Goal: Book appointment/travel/reservation

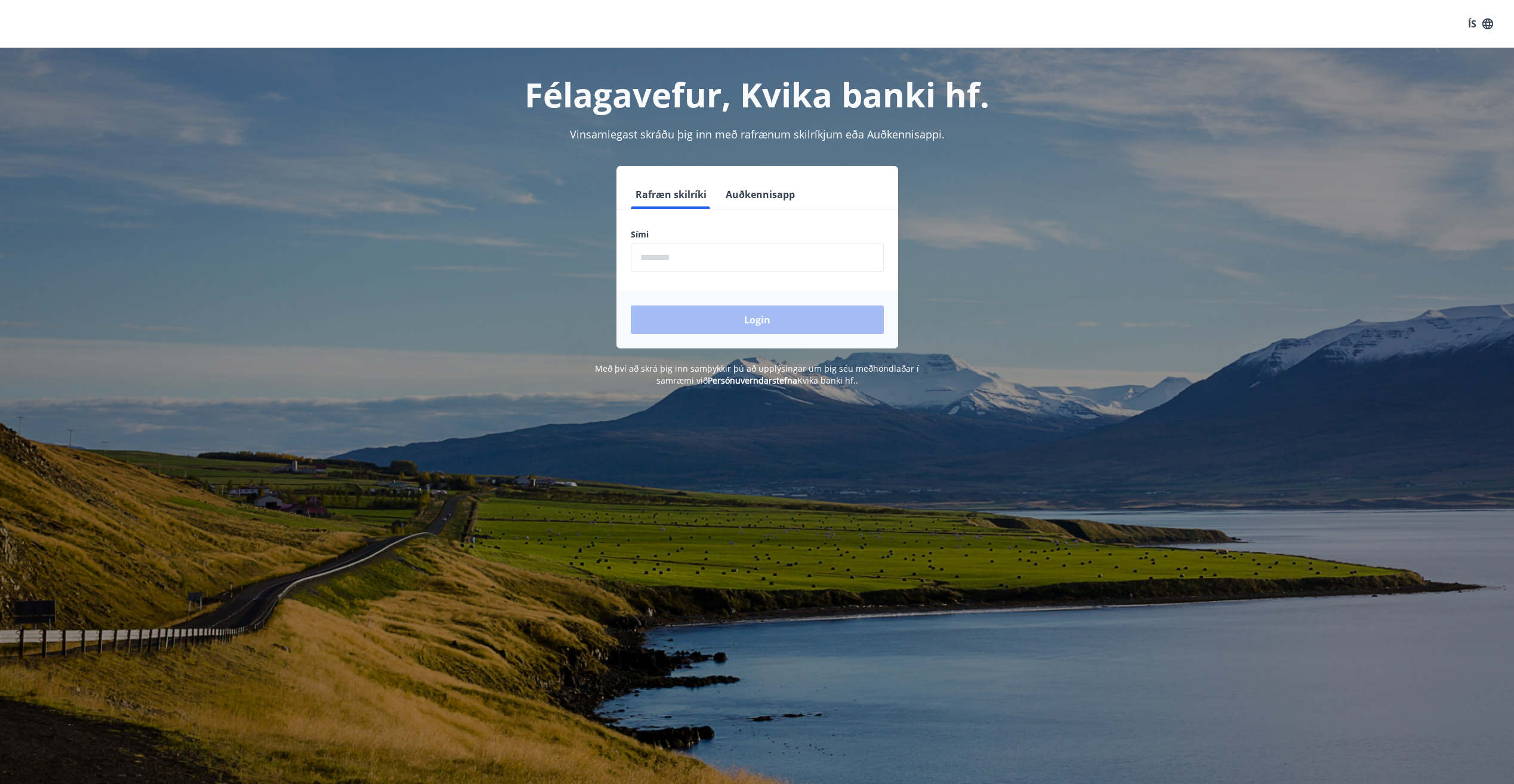
click at [701, 253] on input "phone" at bounding box center [758, 257] width 253 height 29
type input "********"
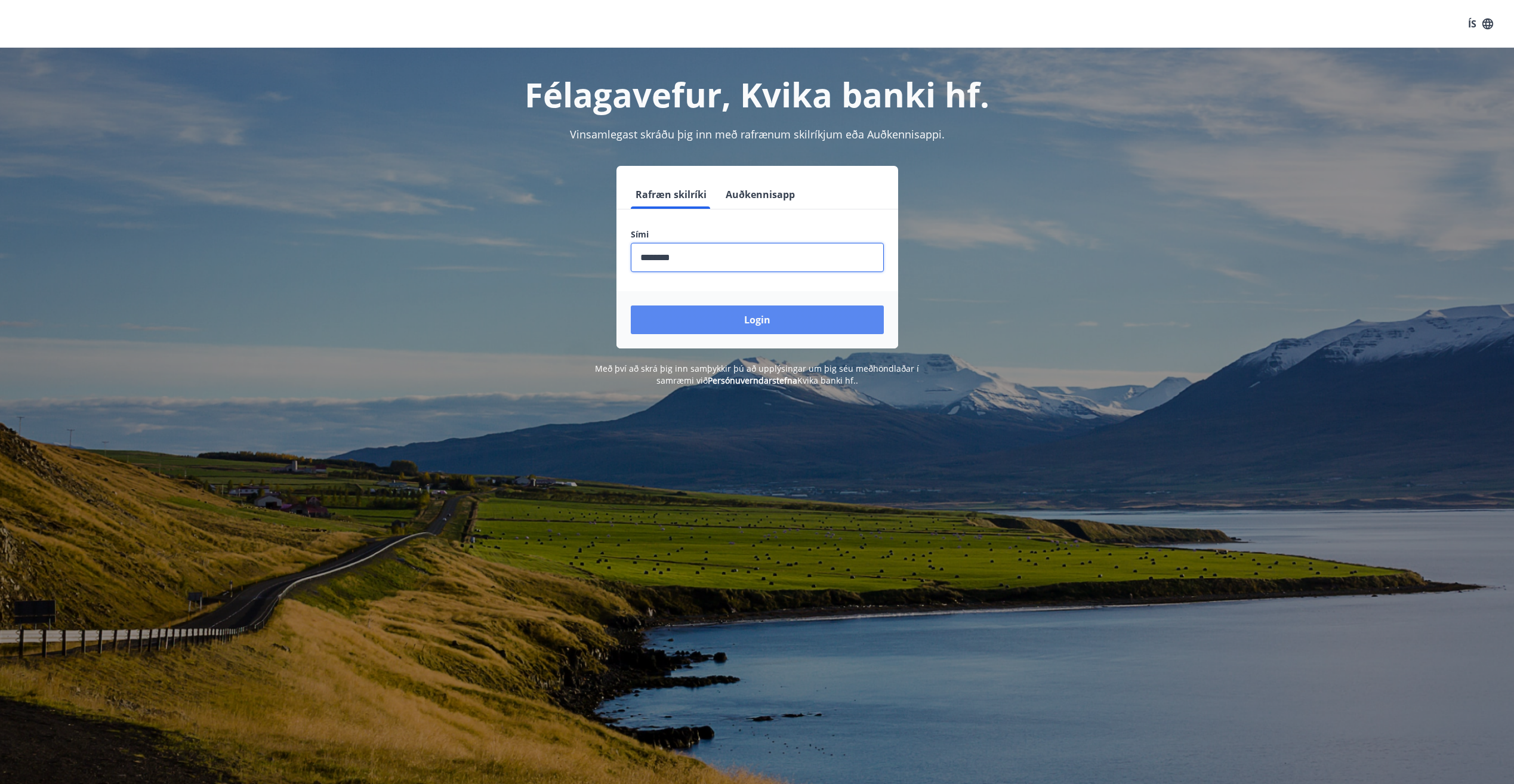
click at [719, 321] on button "Login" at bounding box center [758, 319] width 253 height 28
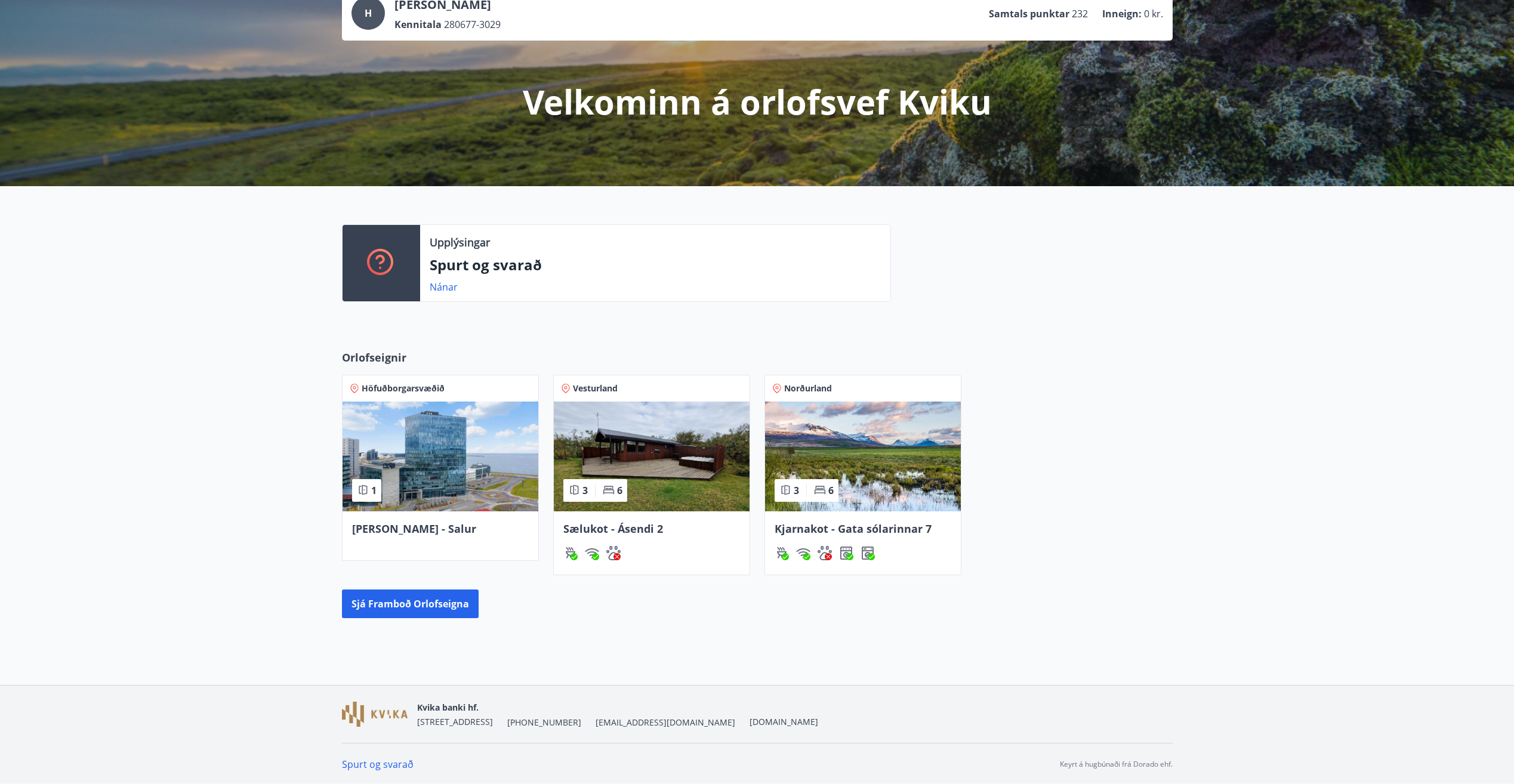
scroll to position [87, 0]
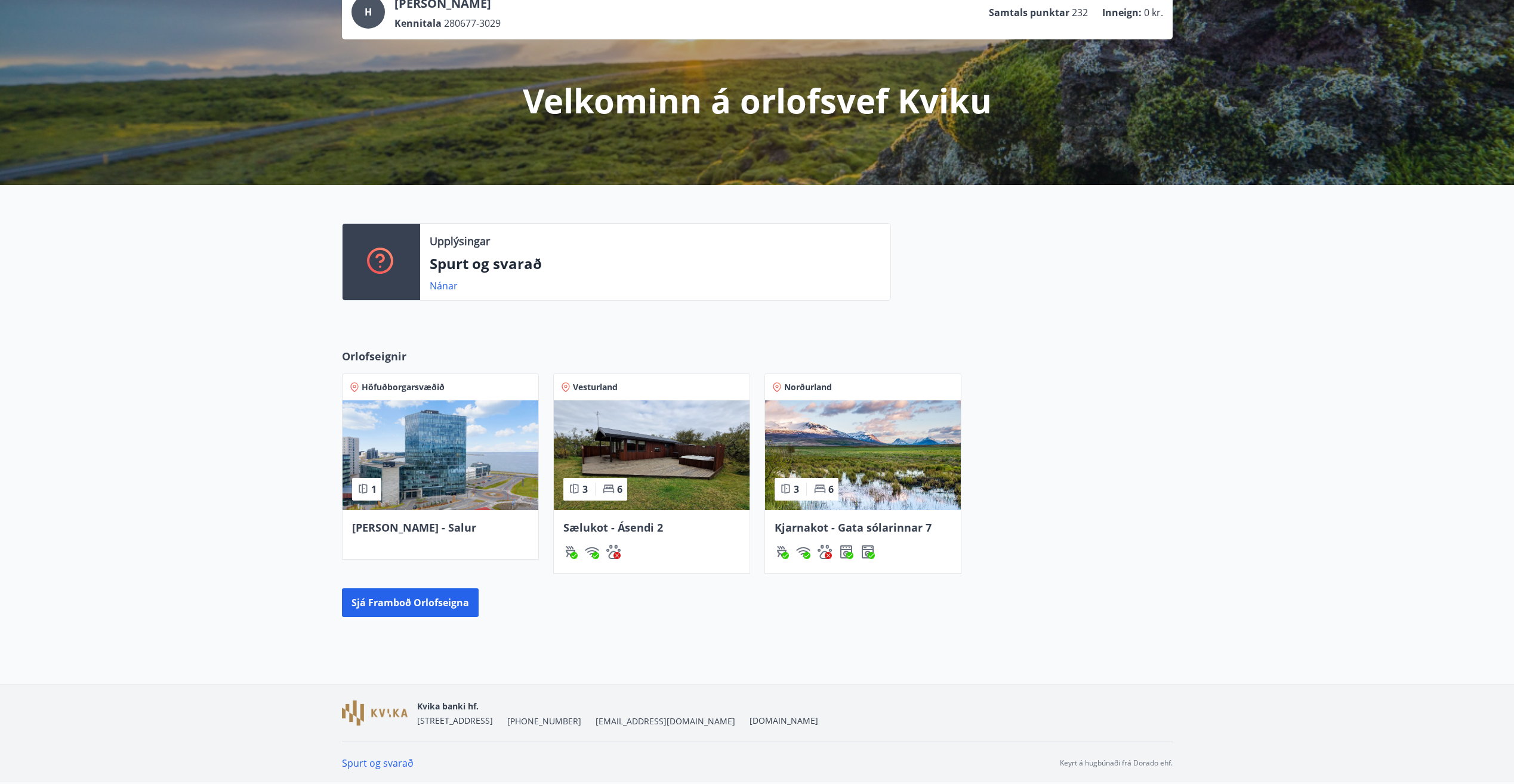
click at [648, 527] on span "Sælukot - Ásendi 2" at bounding box center [613, 528] width 100 height 15
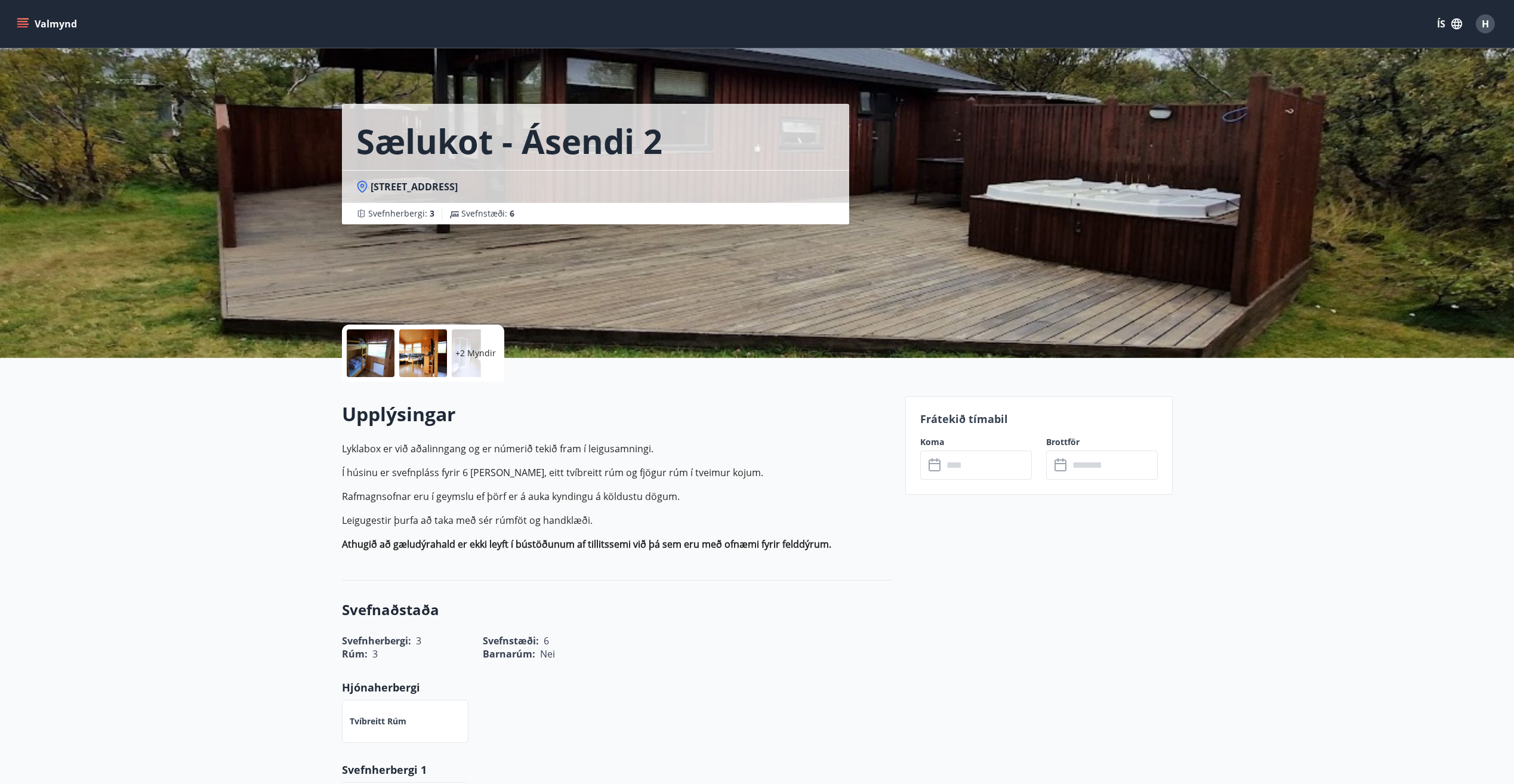
click at [1002, 469] on input "text" at bounding box center [987, 465] width 89 height 29
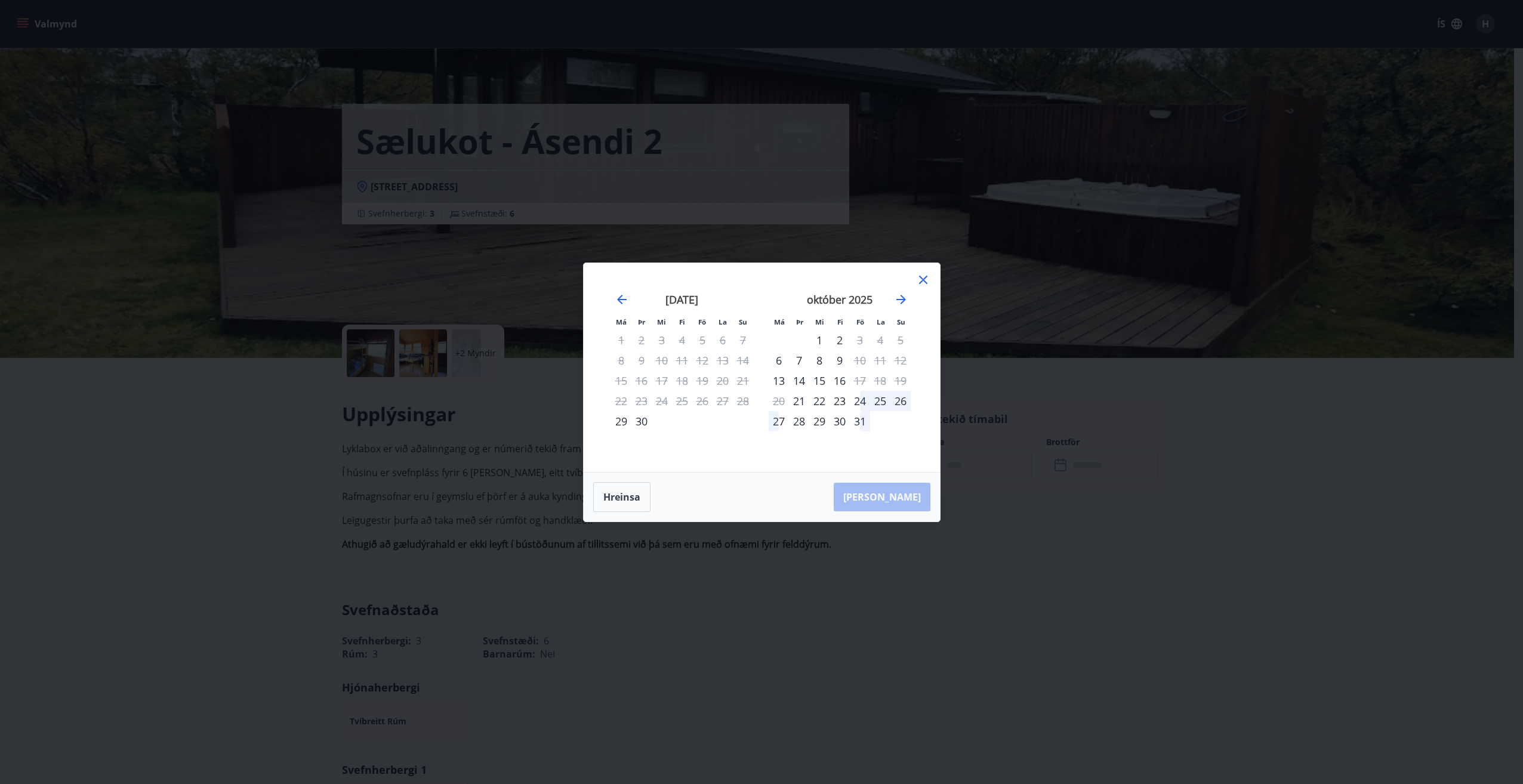
click at [925, 281] on icon at bounding box center [923, 280] width 8 height 8
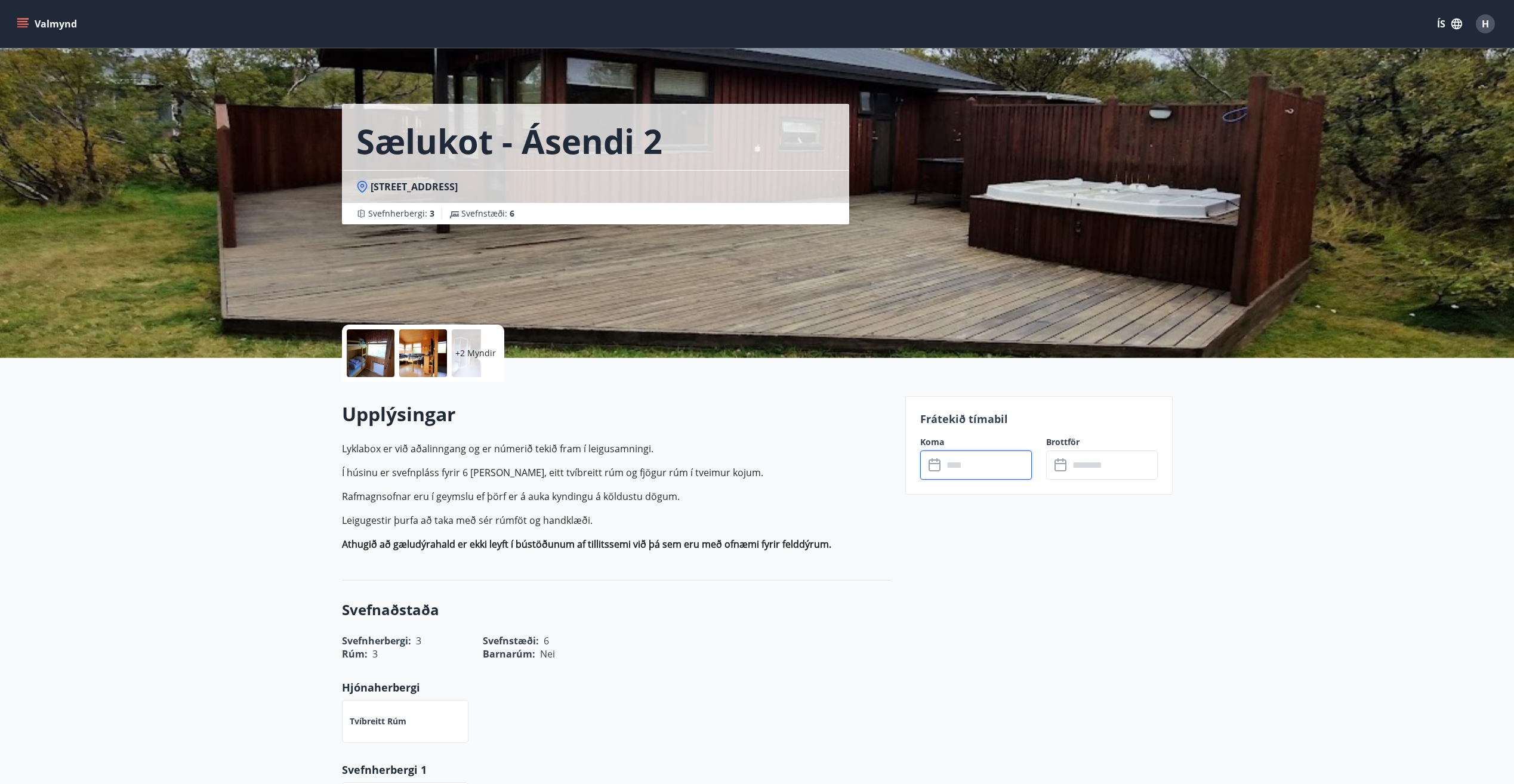
scroll to position [87, 0]
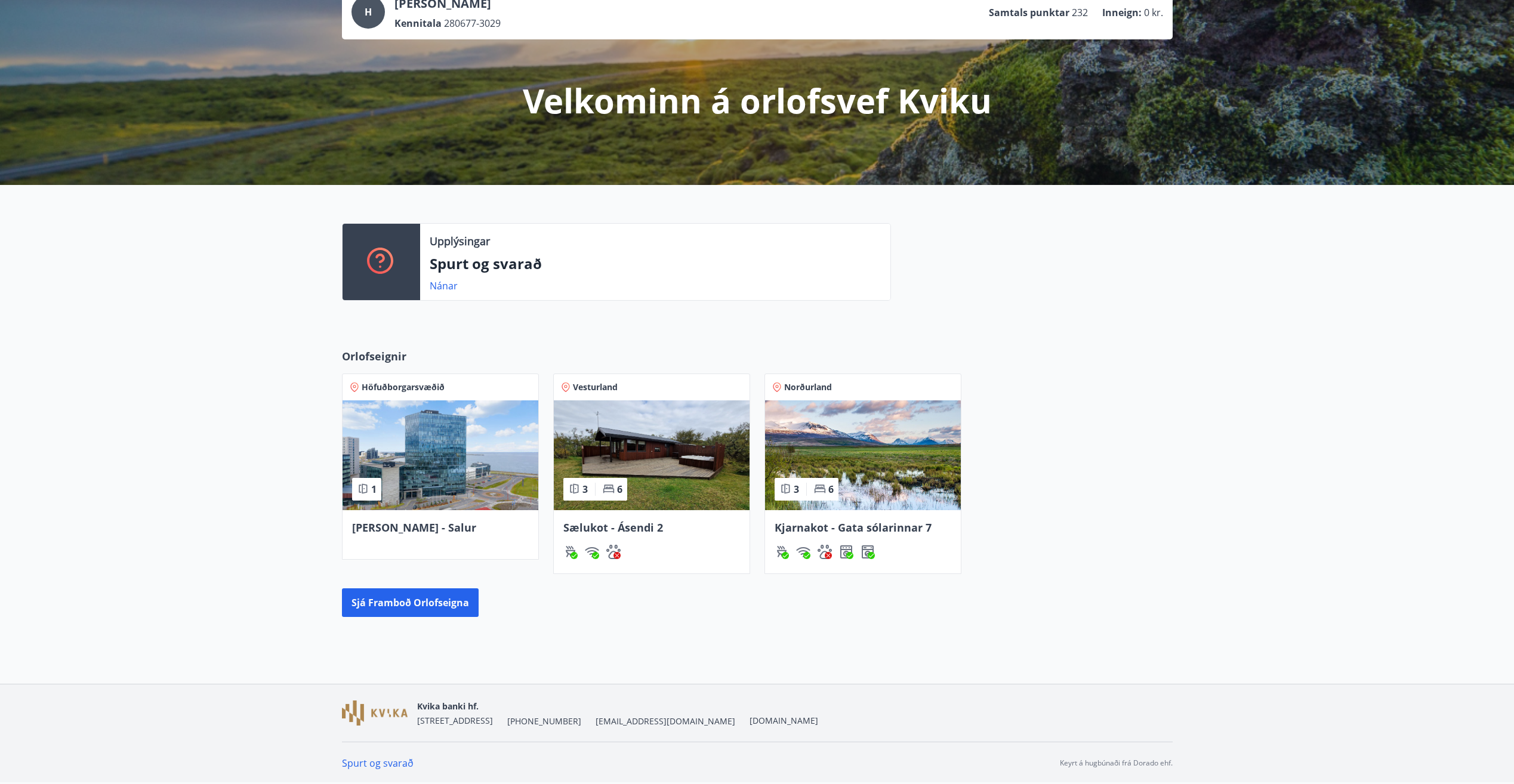
click at [842, 529] on span "Kjarnakot - Gata sólarinnar 7" at bounding box center [853, 528] width 157 height 15
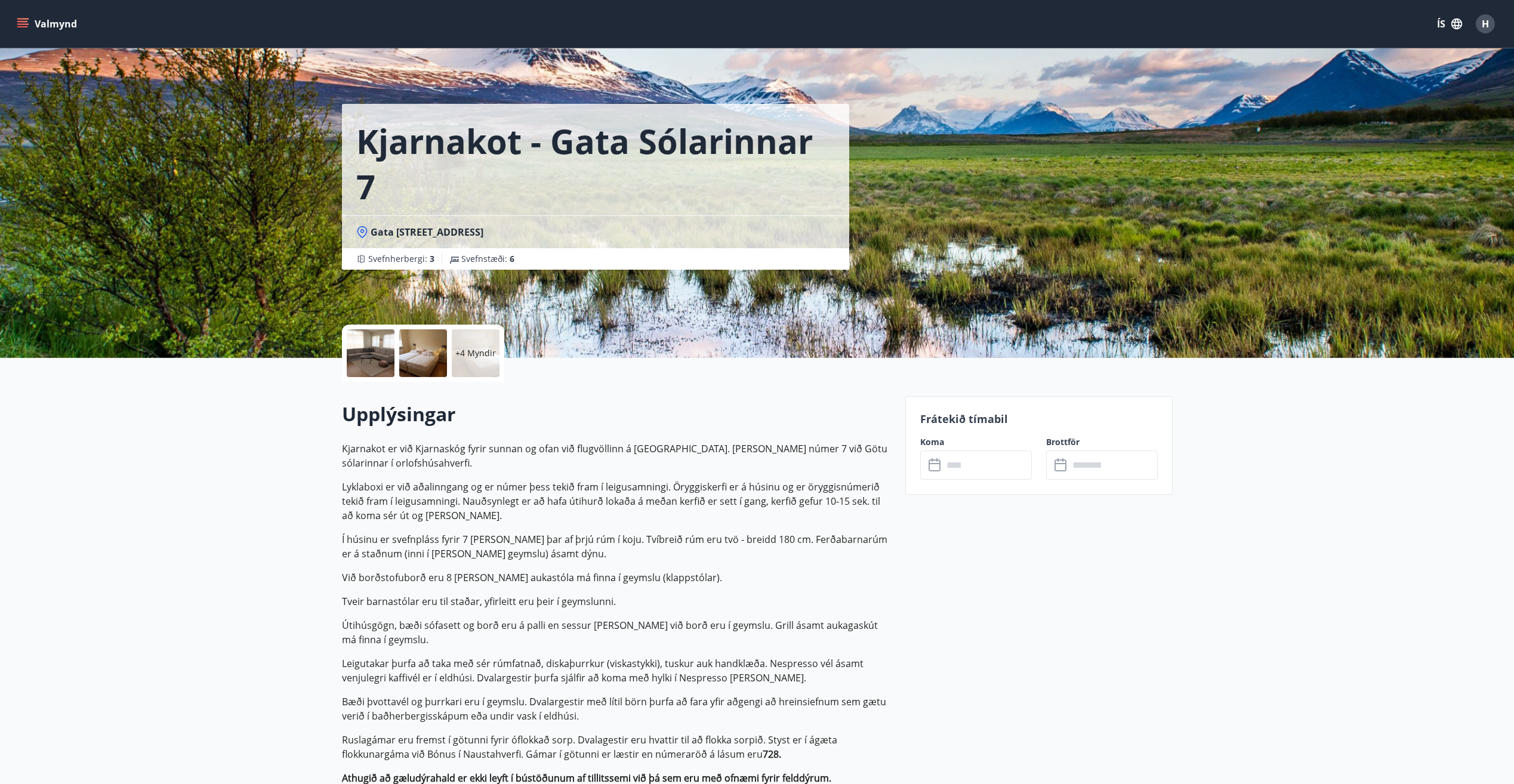
click at [968, 463] on input "text" at bounding box center [987, 465] width 89 height 29
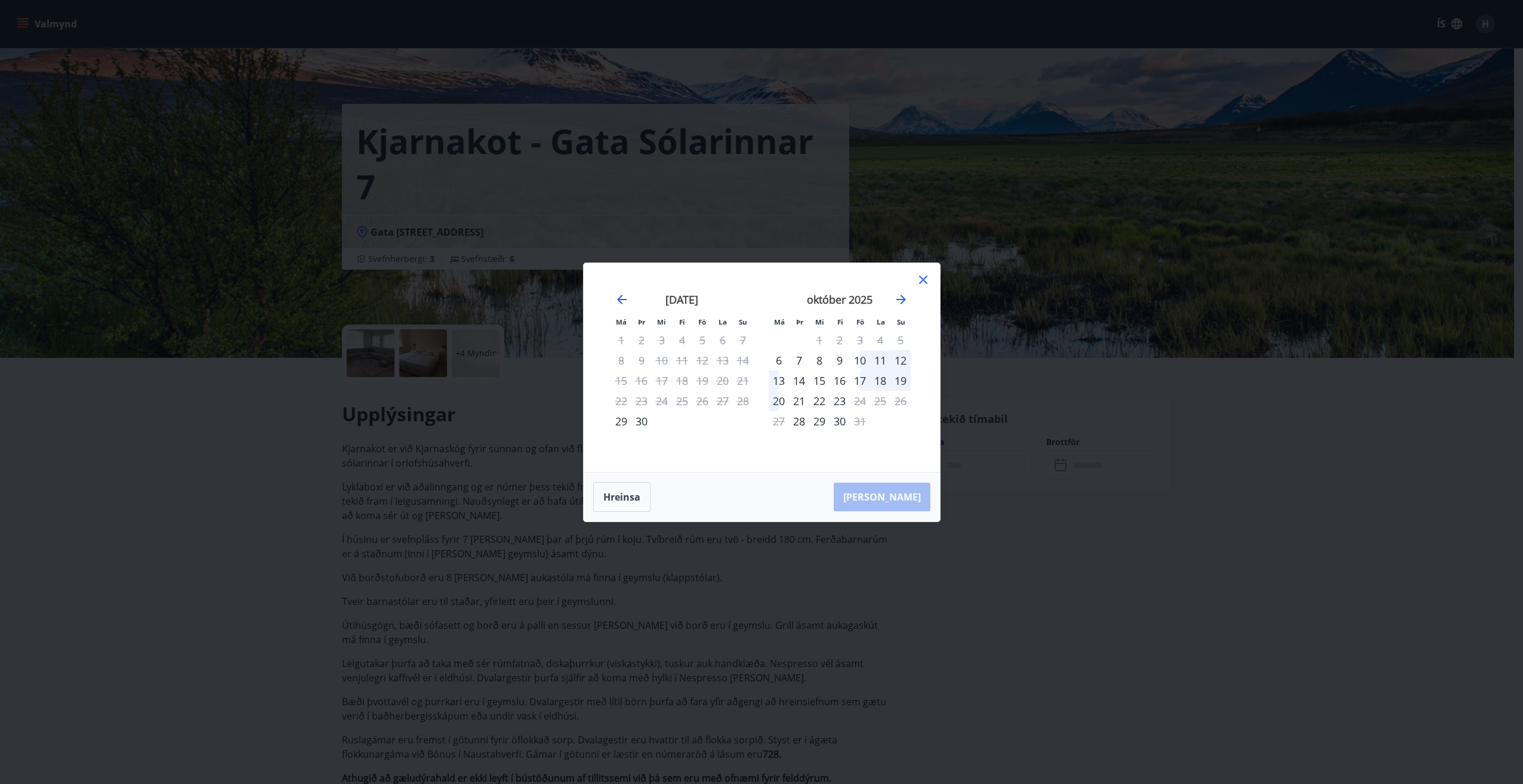
click at [923, 278] on icon at bounding box center [923, 280] width 15 height 15
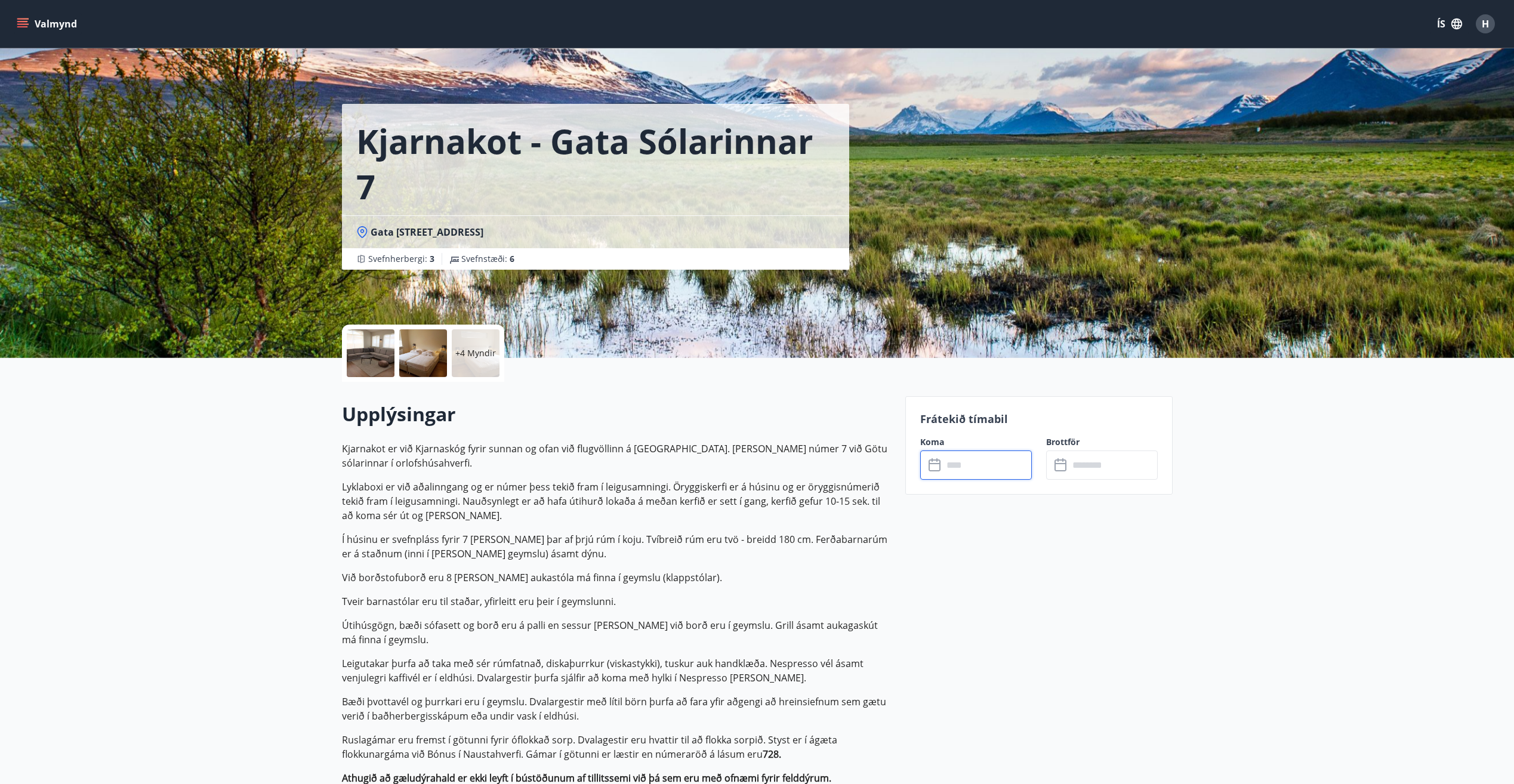
click at [989, 473] on input "text" at bounding box center [987, 465] width 89 height 29
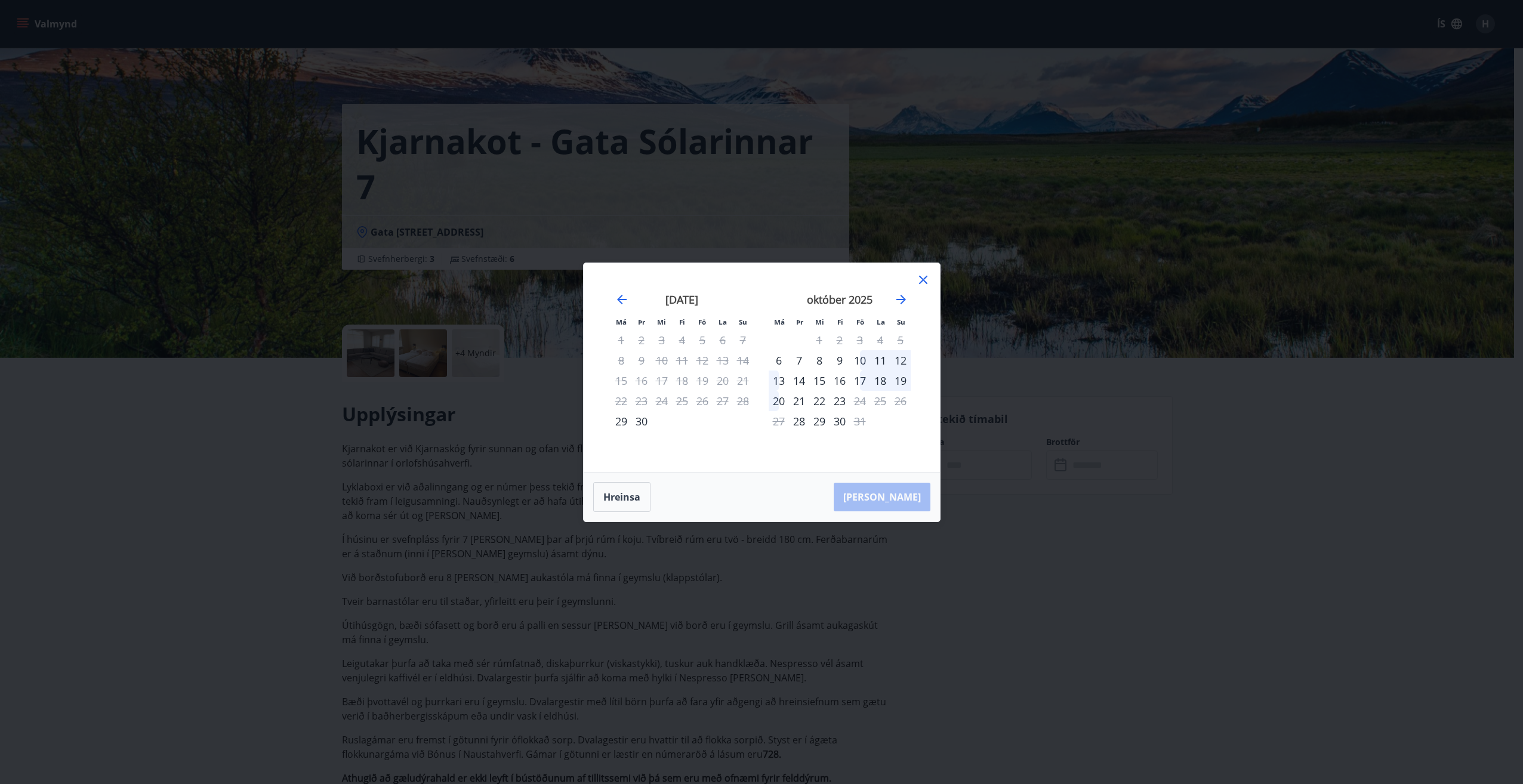
click at [917, 277] on icon at bounding box center [923, 280] width 15 height 15
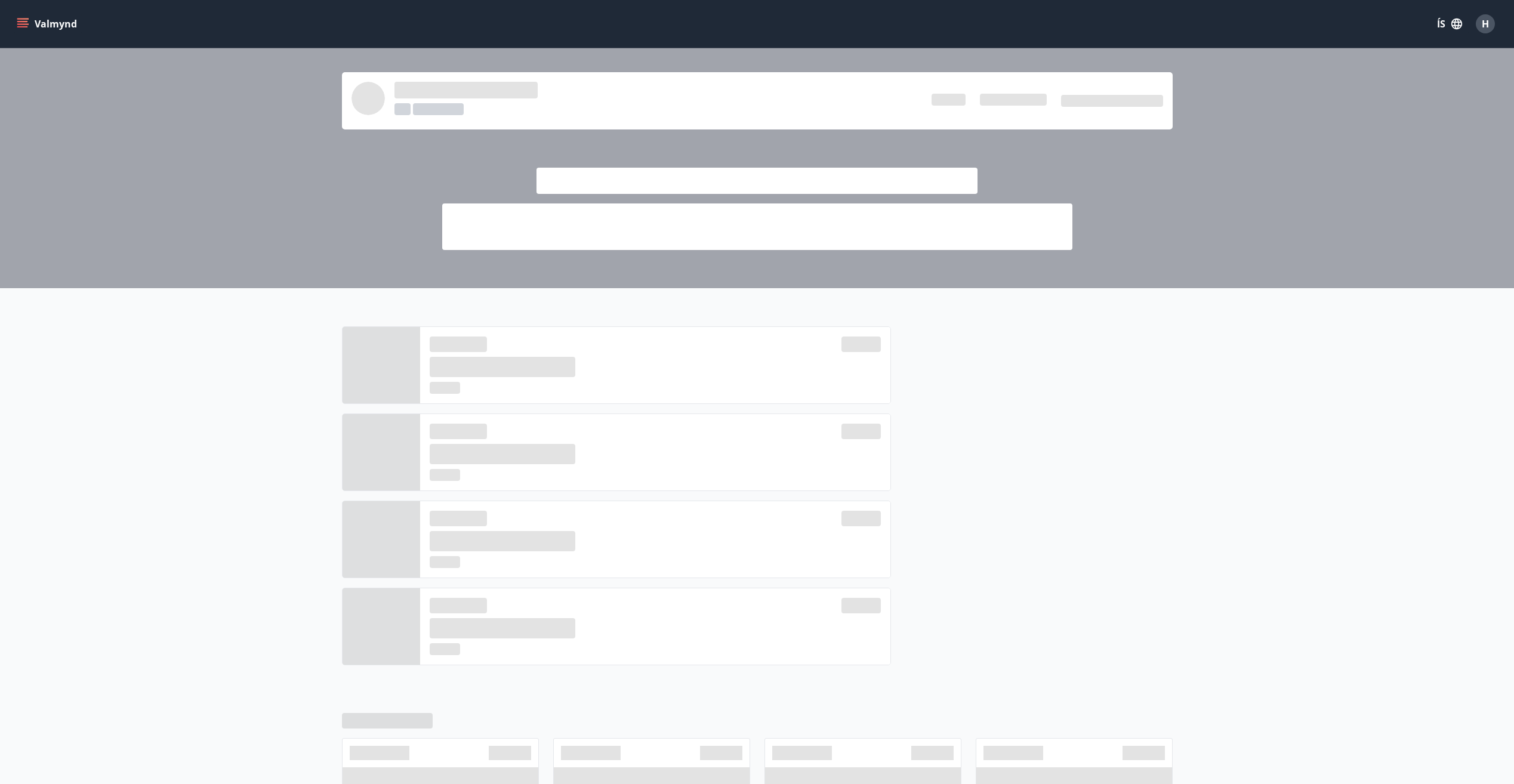
scroll to position [87, 0]
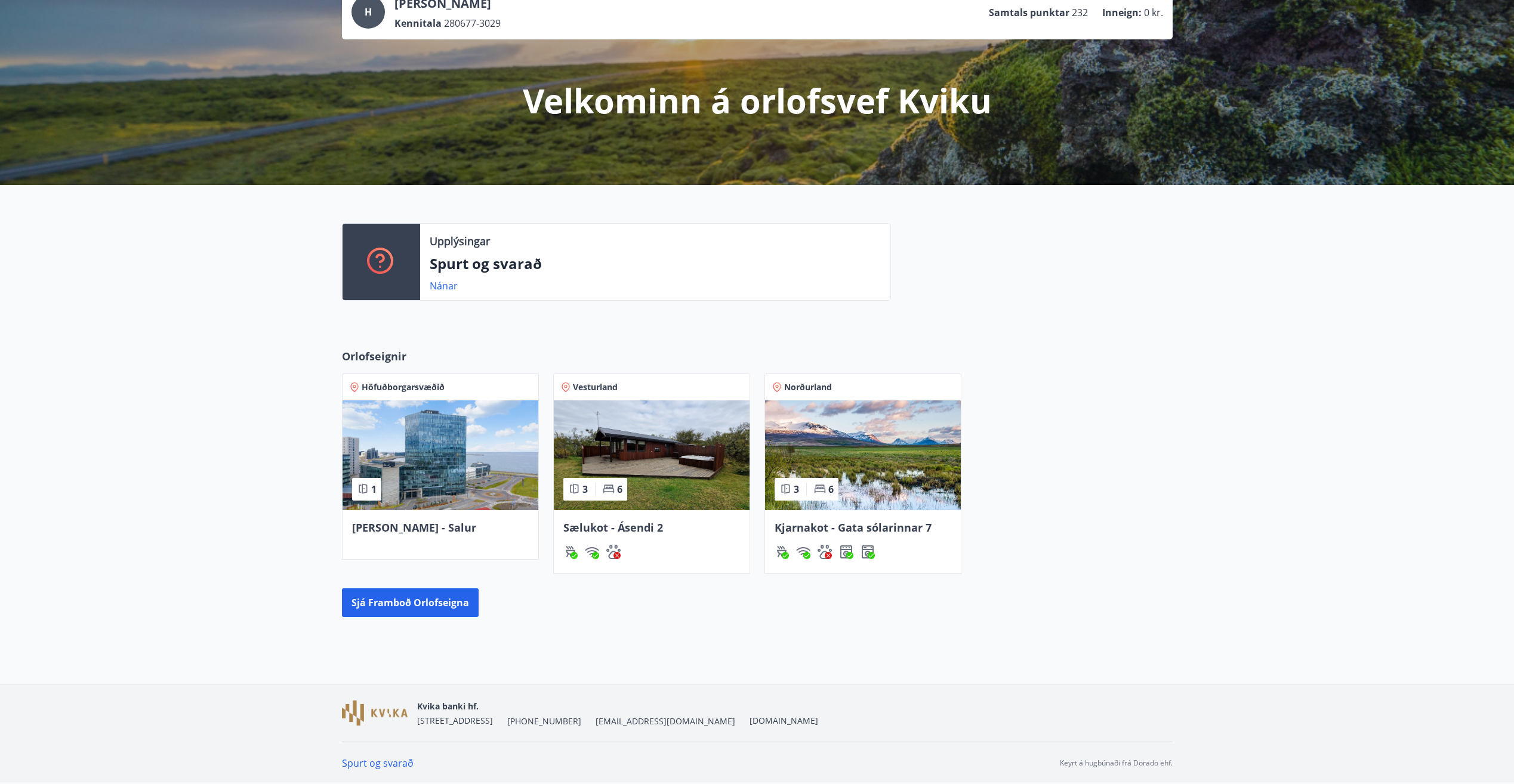
click at [615, 529] on span "Sælukot - Ásendi 2" at bounding box center [613, 528] width 100 height 15
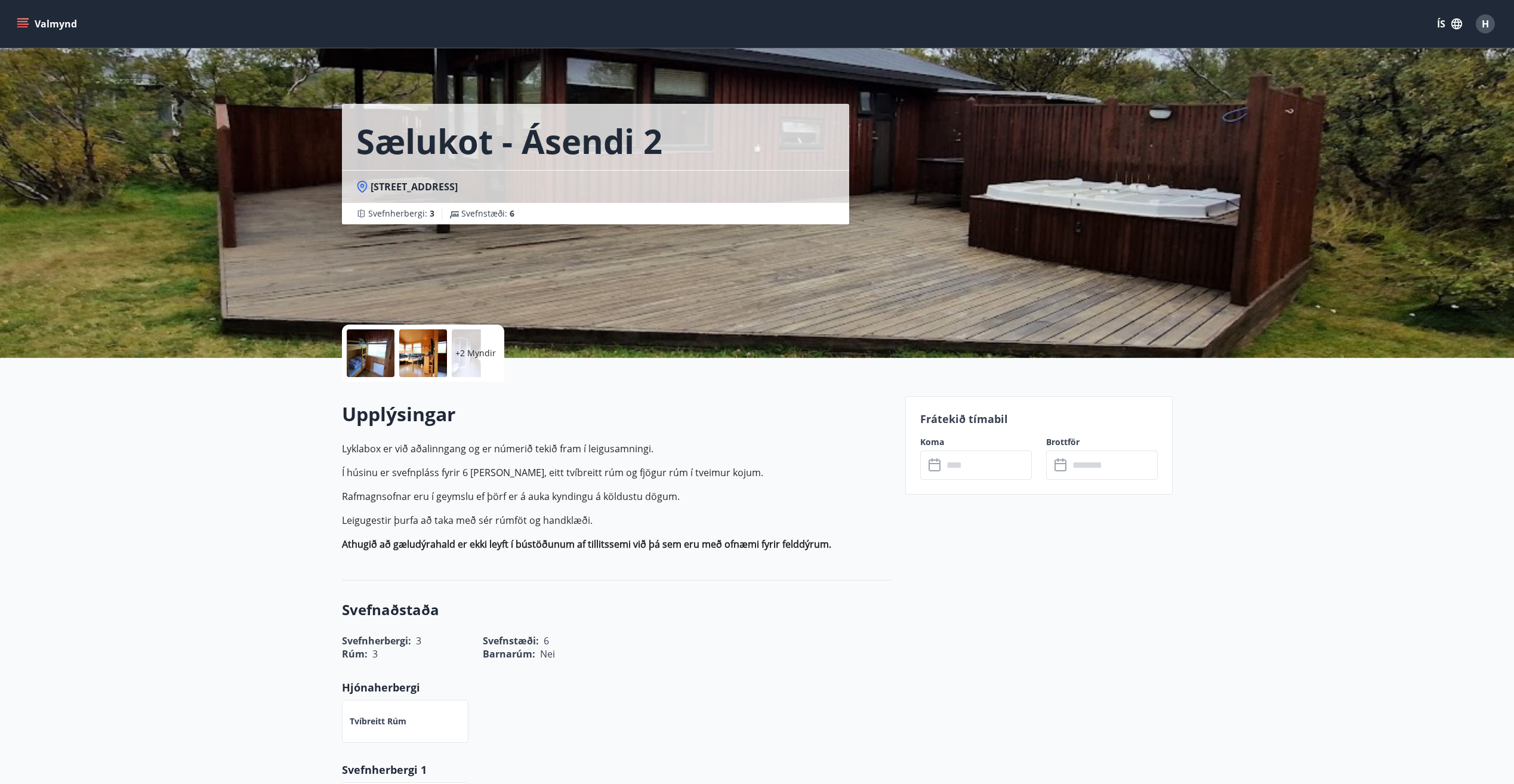
click at [972, 464] on input "text" at bounding box center [987, 465] width 89 height 29
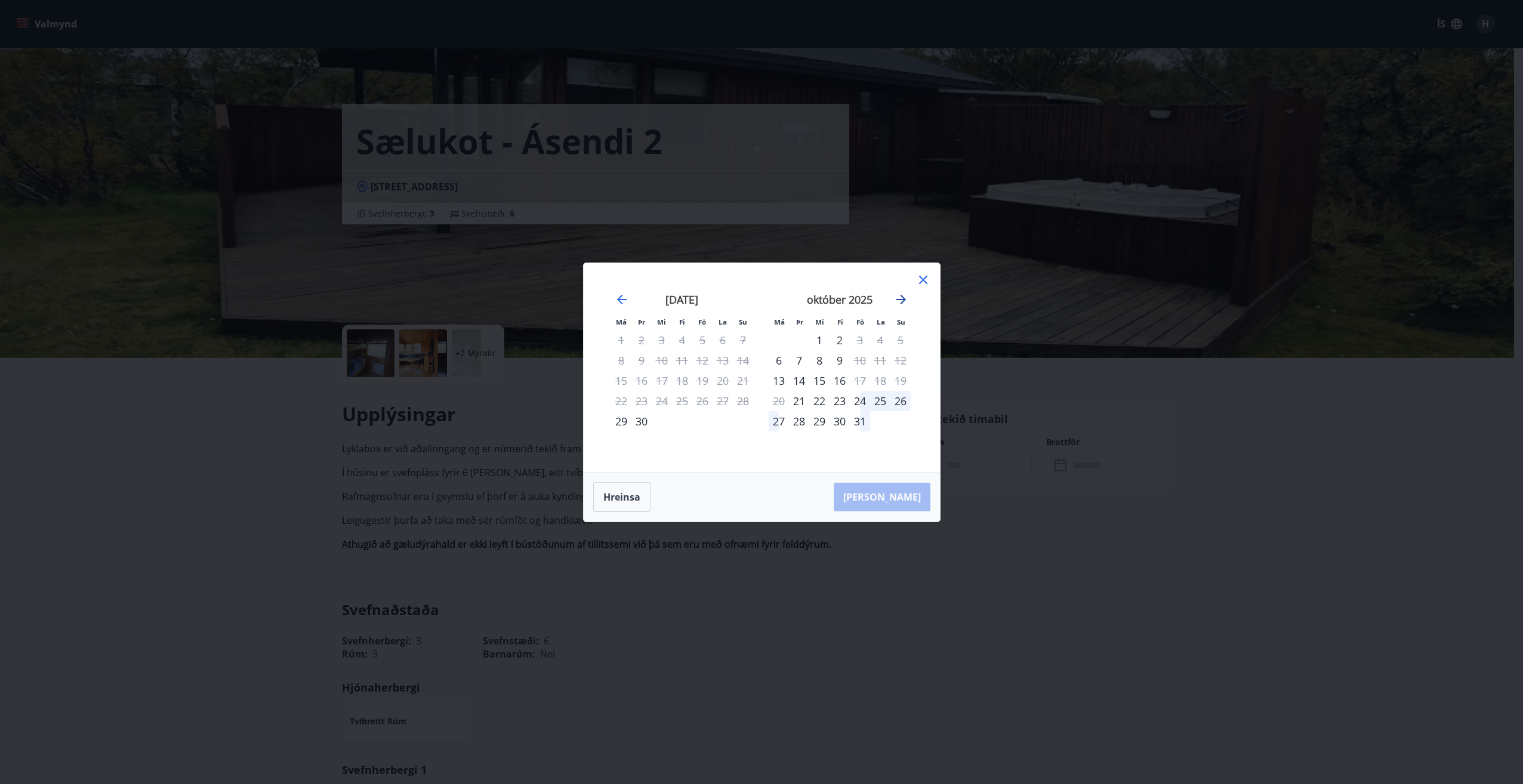
click at [896, 298] on icon "Move forward to switch to the next month." at bounding box center [902, 299] width 15 height 15
click at [287, 430] on div "Má Þr Mi Fi Fö La Su Má Þr Mi Fi Fö La Su september 2025 1 2 3 4 5 6 7 8 9 10 1…" at bounding box center [761, 392] width 1523 height 784
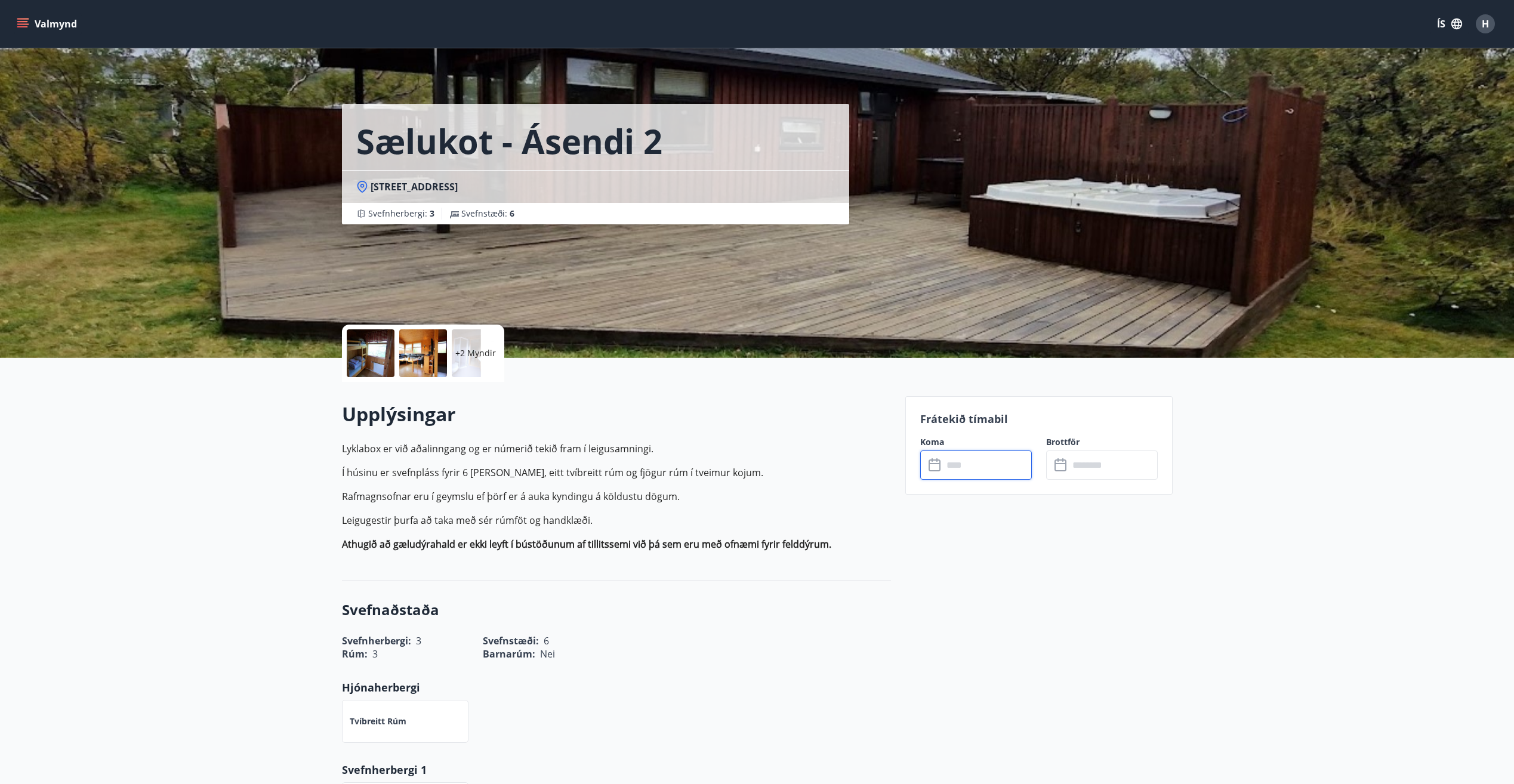
scroll to position [87, 0]
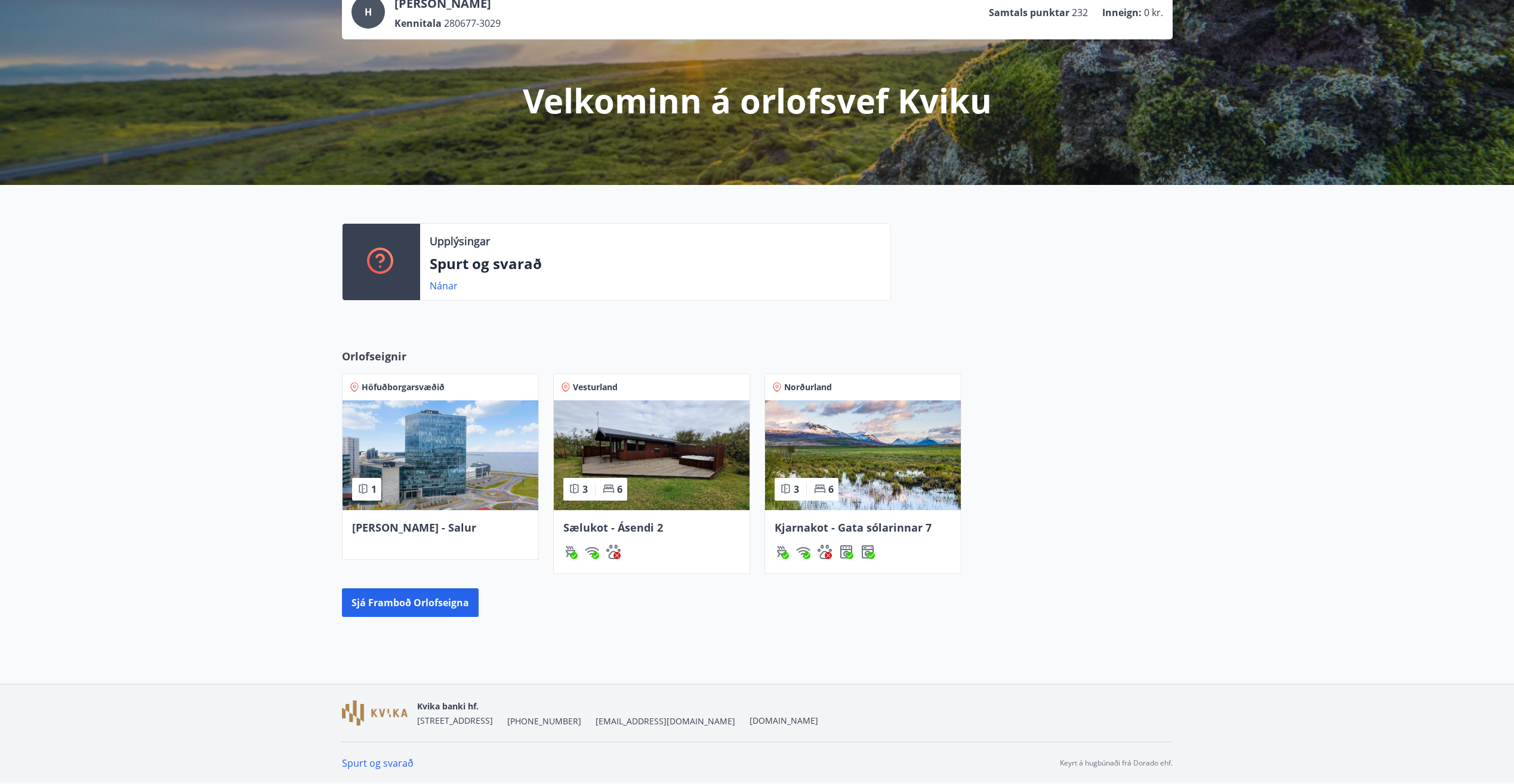
click at [839, 527] on span "Kjarnakot - Gata sólarinnar 7" at bounding box center [853, 528] width 157 height 15
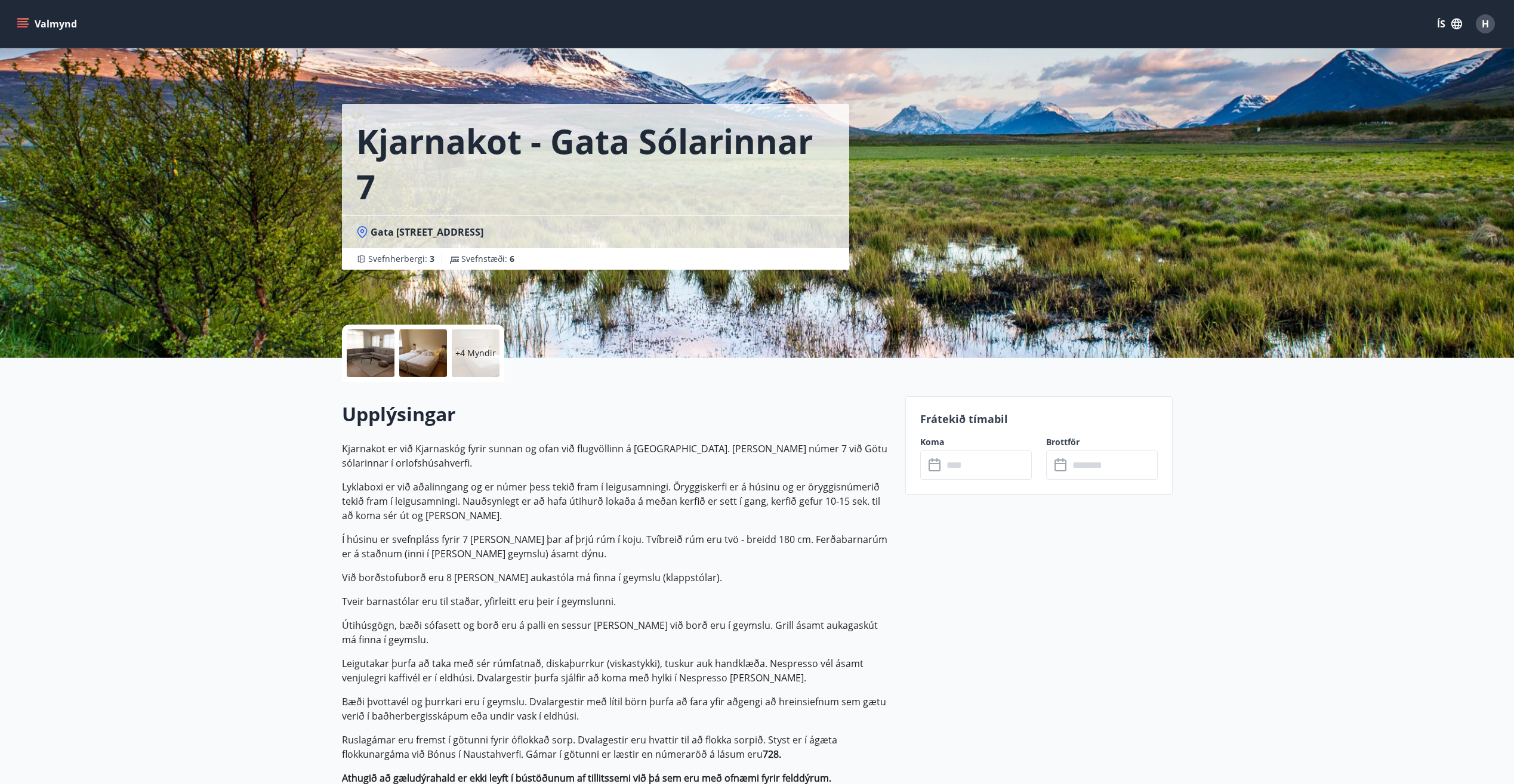
click at [992, 468] on input "text" at bounding box center [987, 465] width 89 height 29
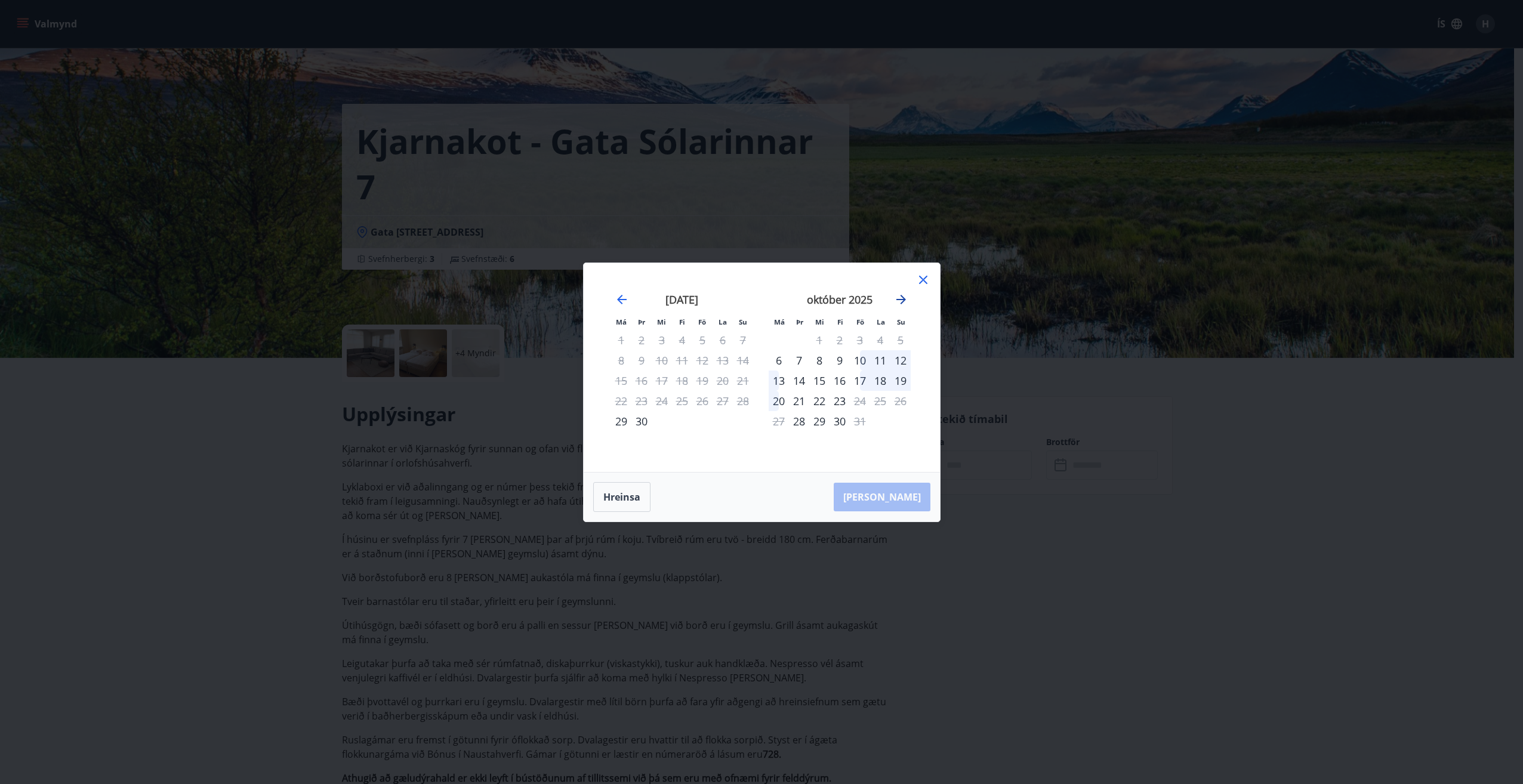
click at [904, 299] on icon "Move forward to switch to the next month." at bounding box center [901, 299] width 10 height 10
click at [923, 277] on icon at bounding box center [923, 280] width 15 height 15
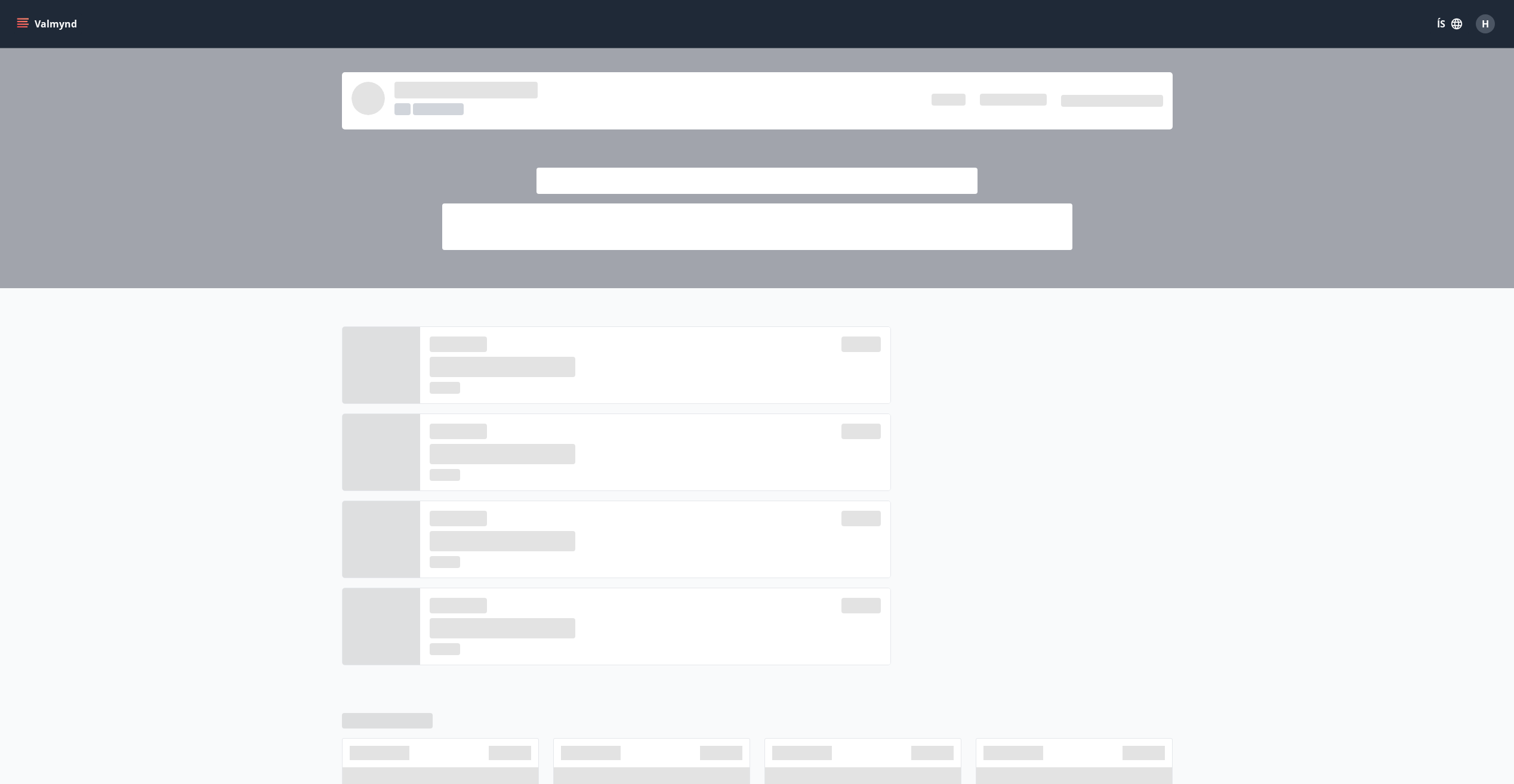
scroll to position [87, 0]
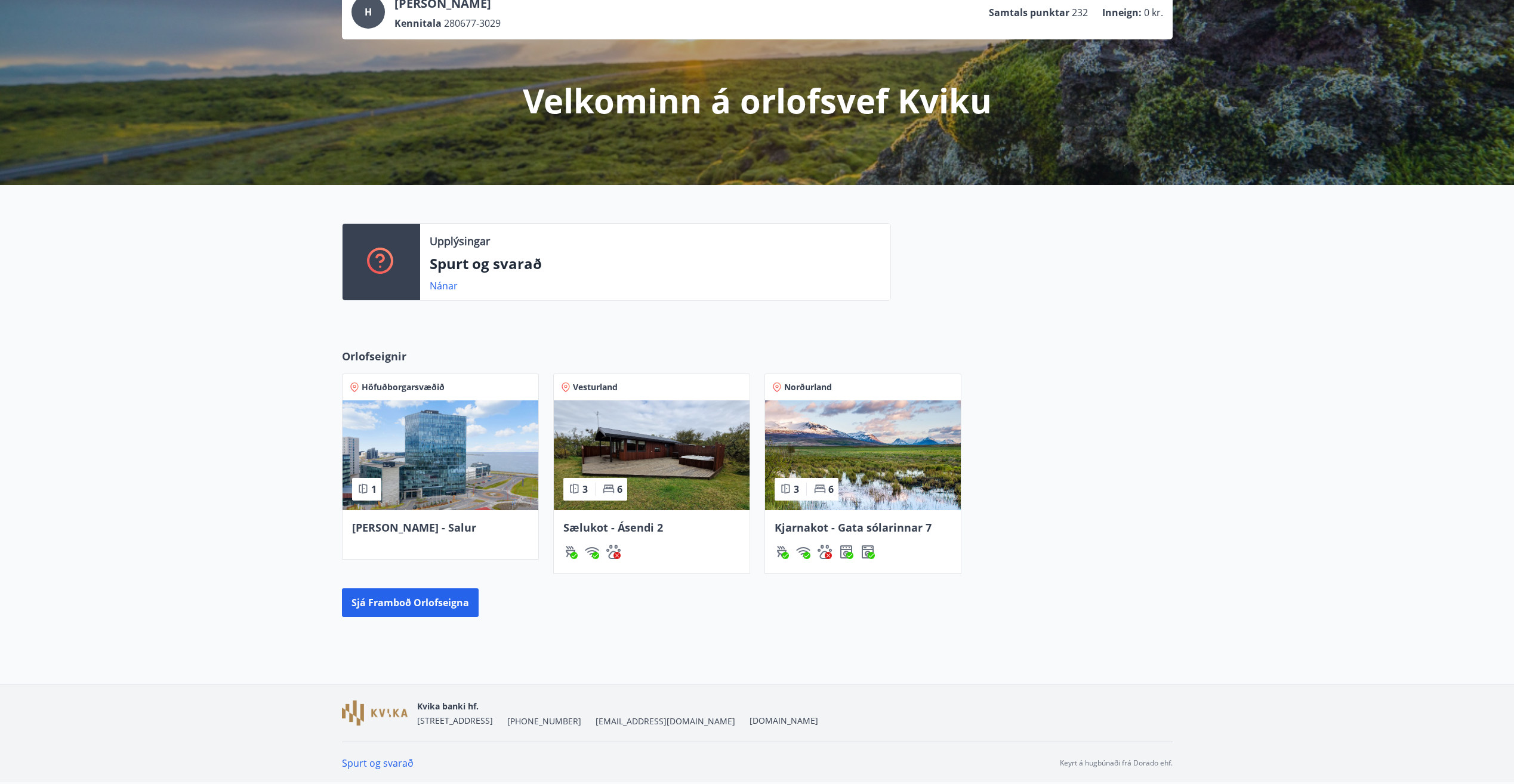
click at [625, 524] on span "Sælukot - Ásendi 2" at bounding box center [613, 528] width 100 height 15
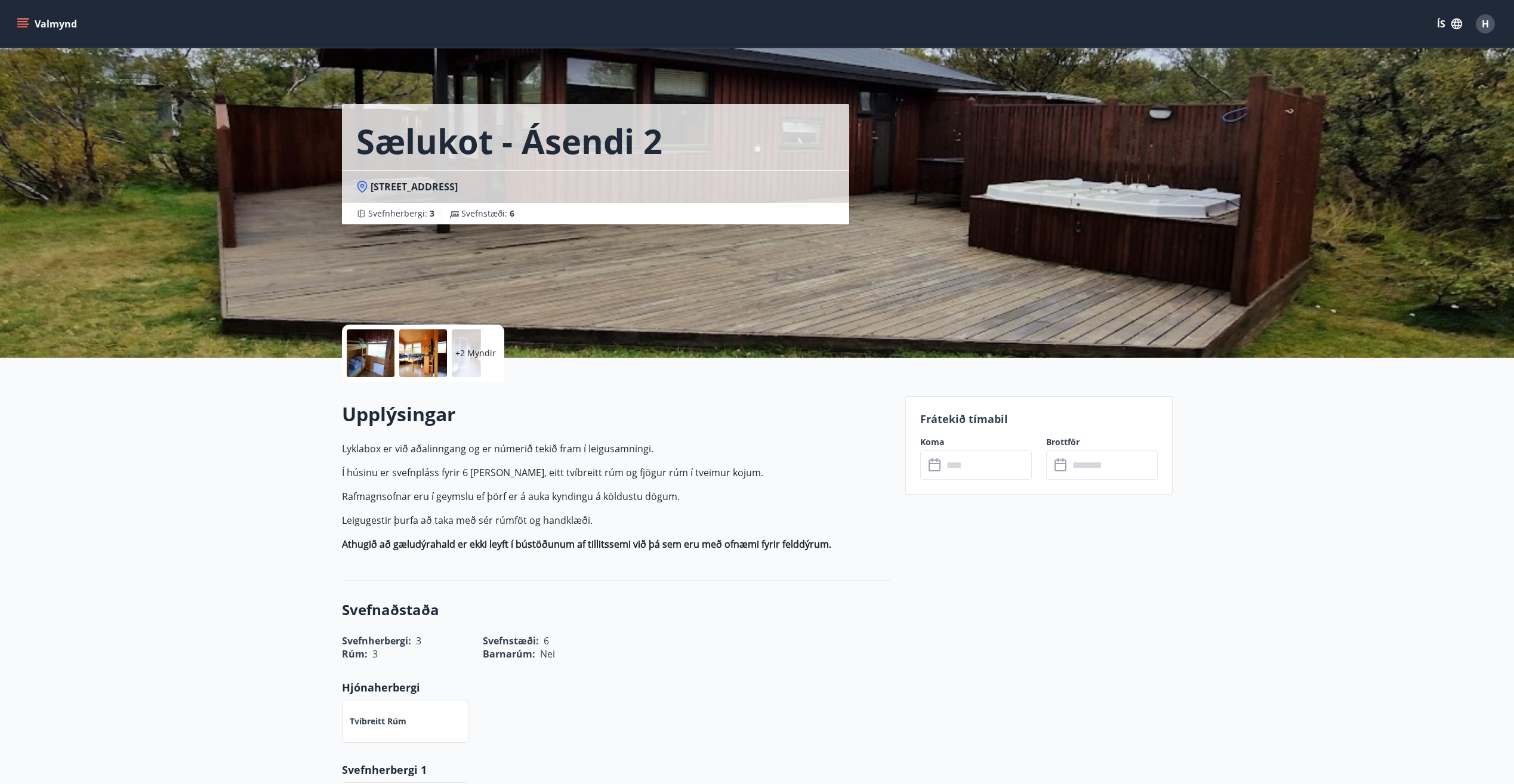
click at [1002, 466] on input "text" at bounding box center [987, 465] width 89 height 29
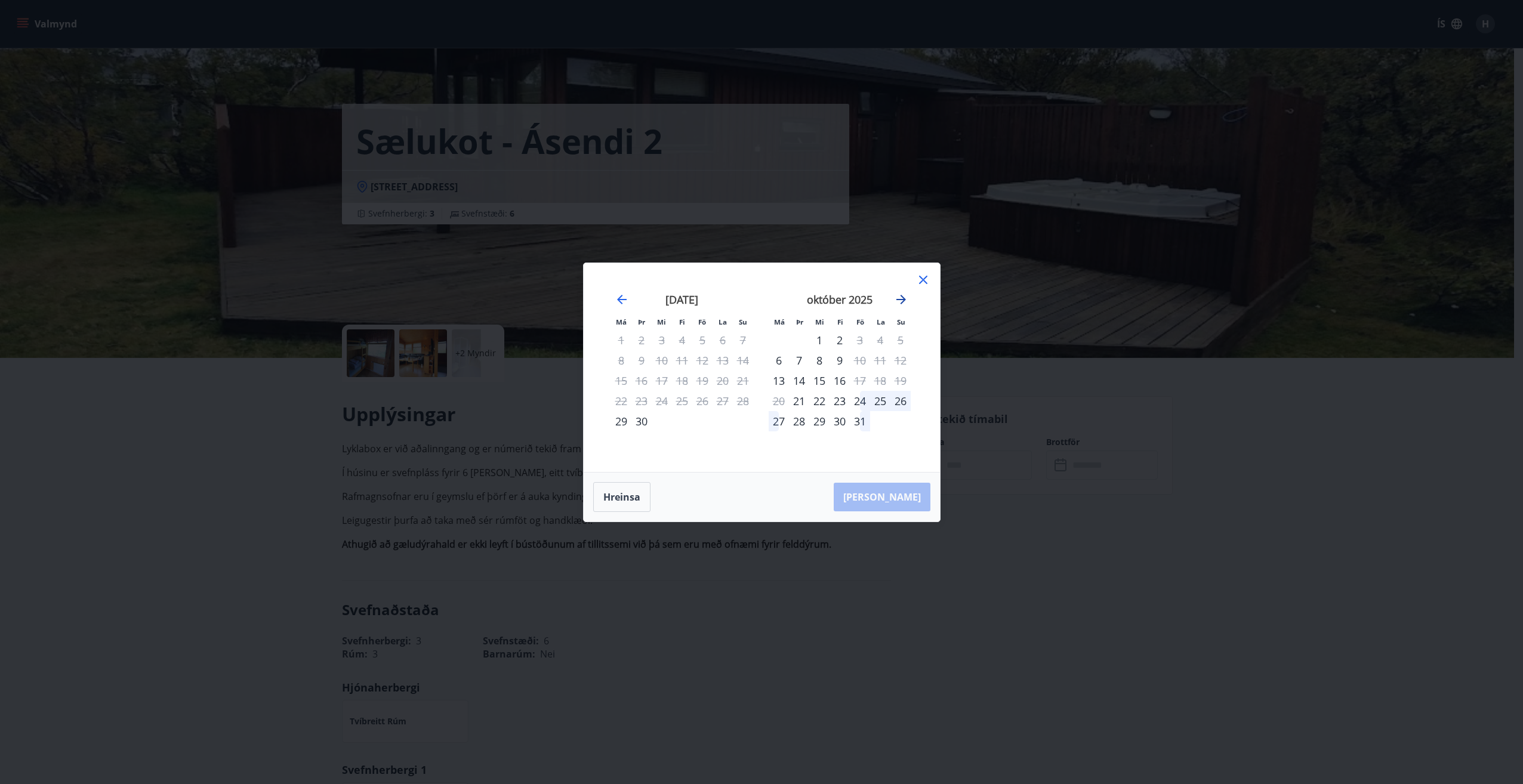
click at [905, 296] on icon "Move forward to switch to the next month." at bounding box center [902, 299] width 15 height 15
